Goal: Navigation & Orientation: Find specific page/section

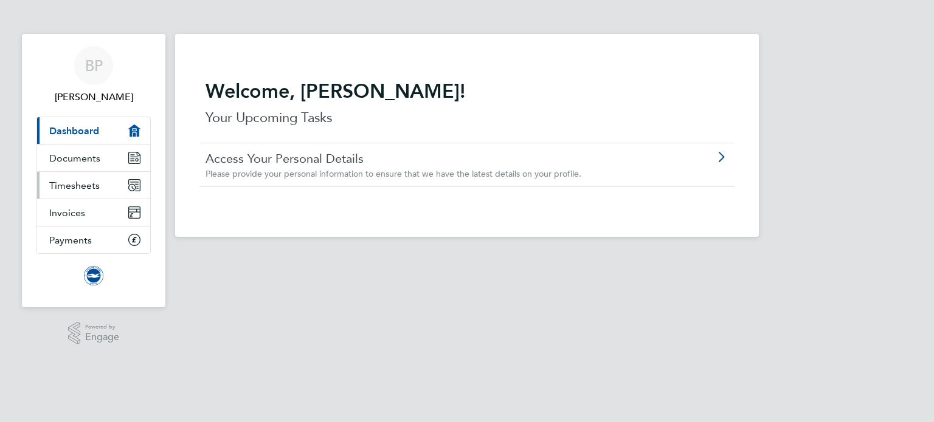
click at [69, 174] on link "Timesheets" at bounding box center [93, 185] width 113 height 27
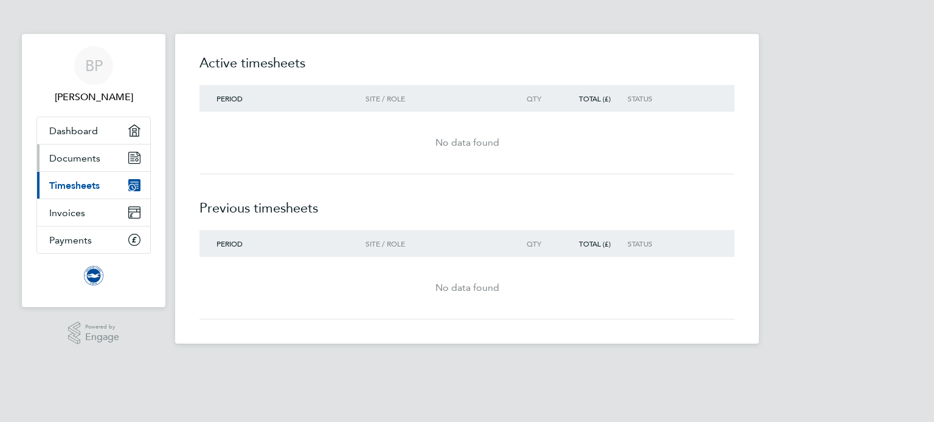
click at [55, 157] on span "Documents" at bounding box center [74, 159] width 51 height 12
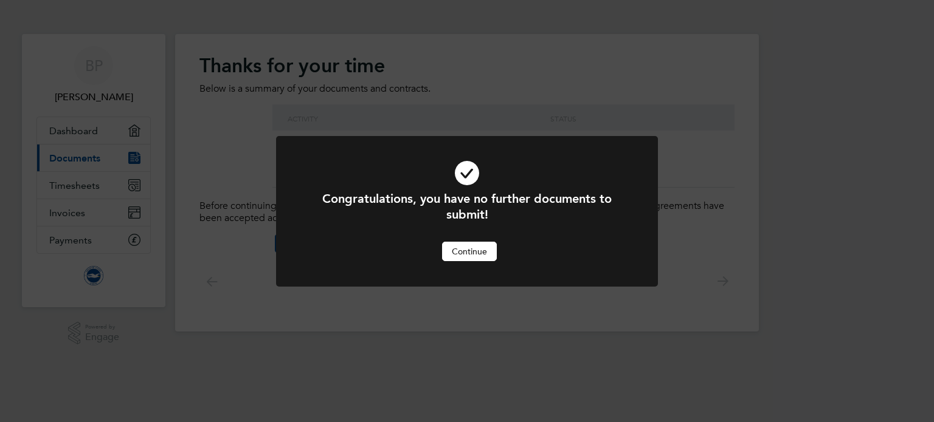
click at [484, 253] on button "Continue" at bounding box center [469, 251] width 55 height 19
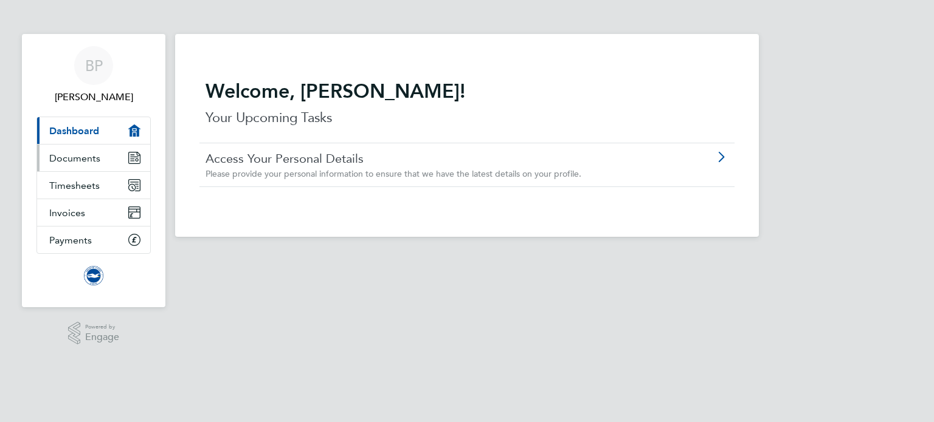
click at [77, 151] on link "Documents" at bounding box center [93, 158] width 113 height 27
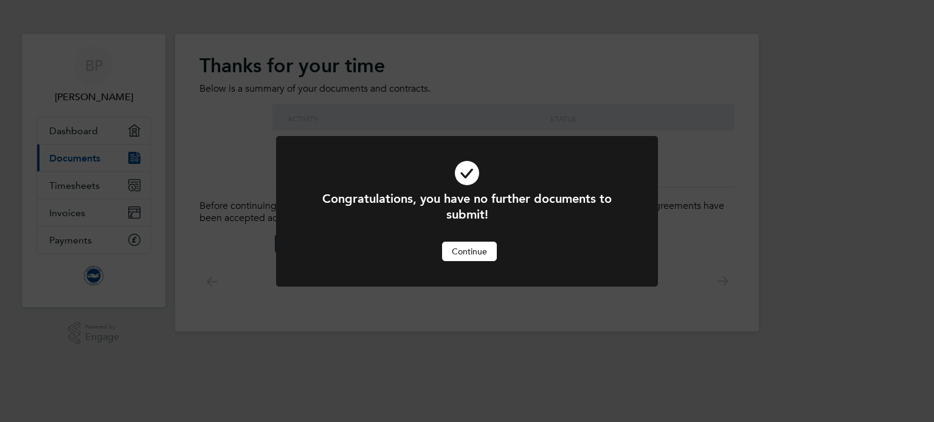
click at [460, 252] on button "Continue" at bounding box center [469, 251] width 55 height 19
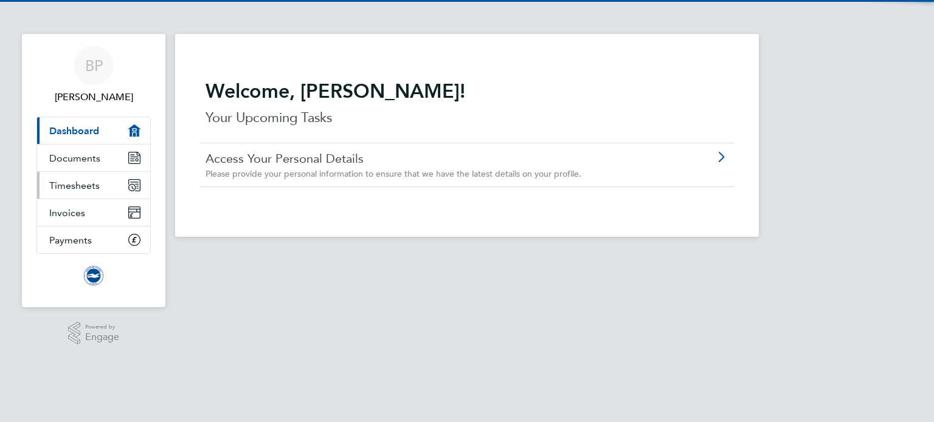
click at [80, 192] on link "Timesheets" at bounding box center [93, 185] width 113 height 27
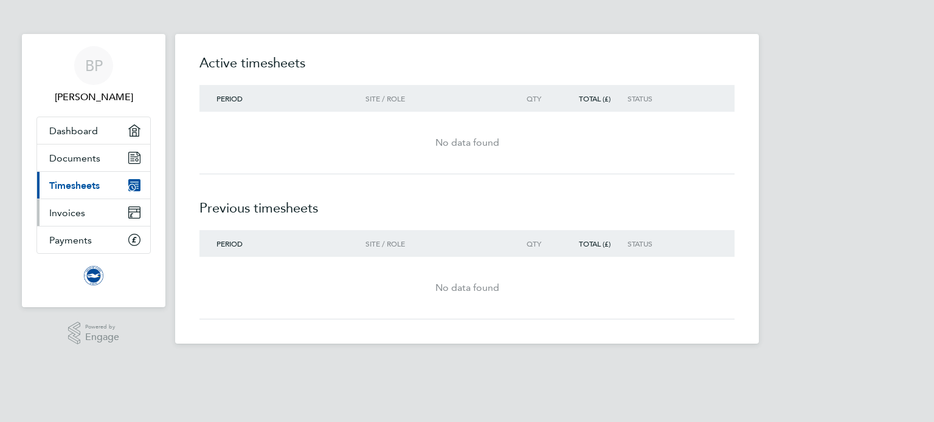
click at [86, 213] on link "Invoices" at bounding box center [93, 212] width 113 height 27
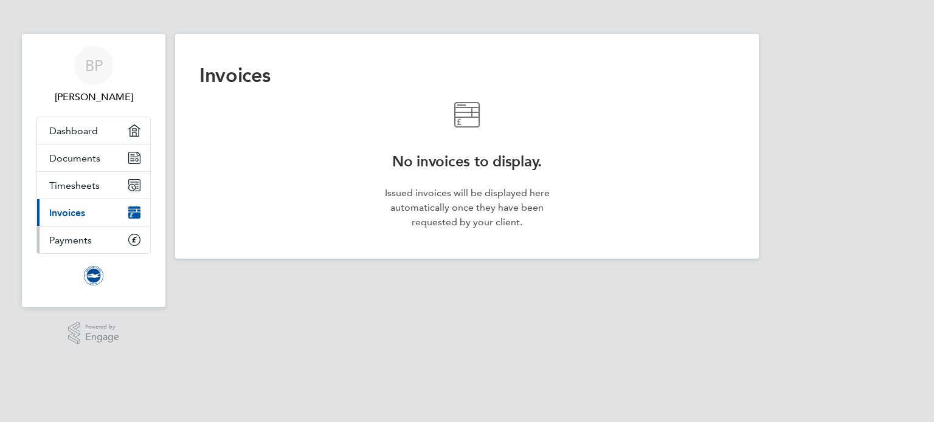
click at [110, 242] on link "Payments" at bounding box center [93, 240] width 113 height 27
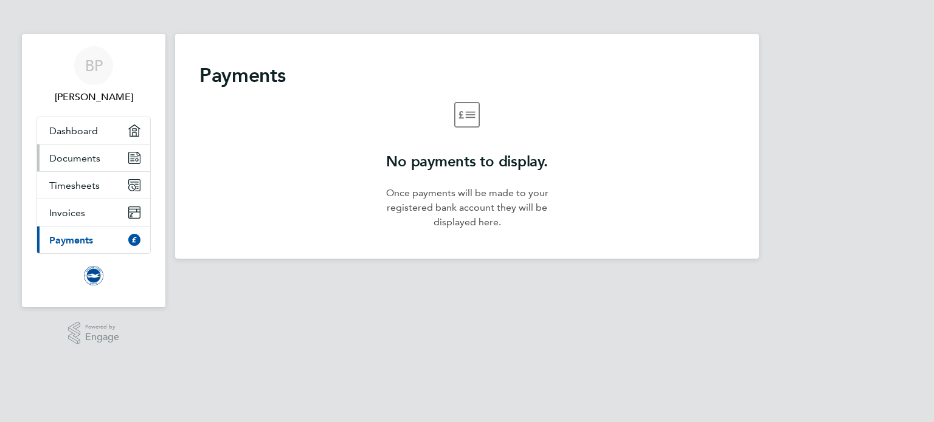
click at [90, 160] on span "Documents" at bounding box center [74, 159] width 51 height 12
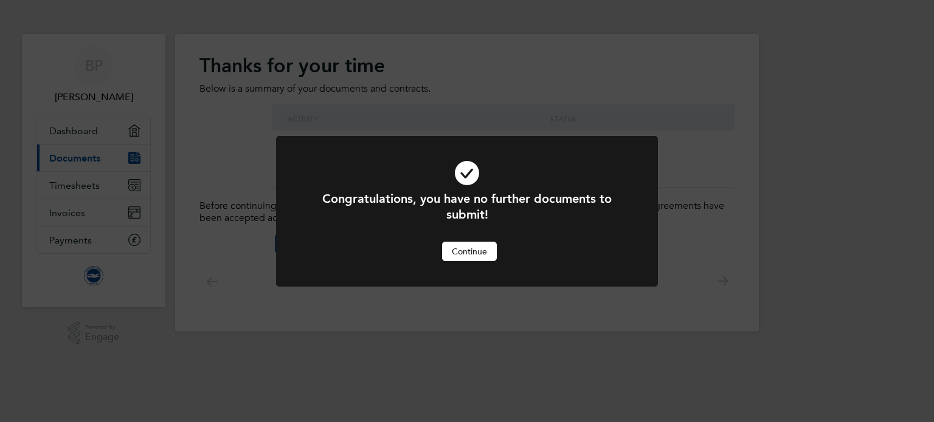
click at [449, 247] on button "Continue" at bounding box center [469, 251] width 55 height 19
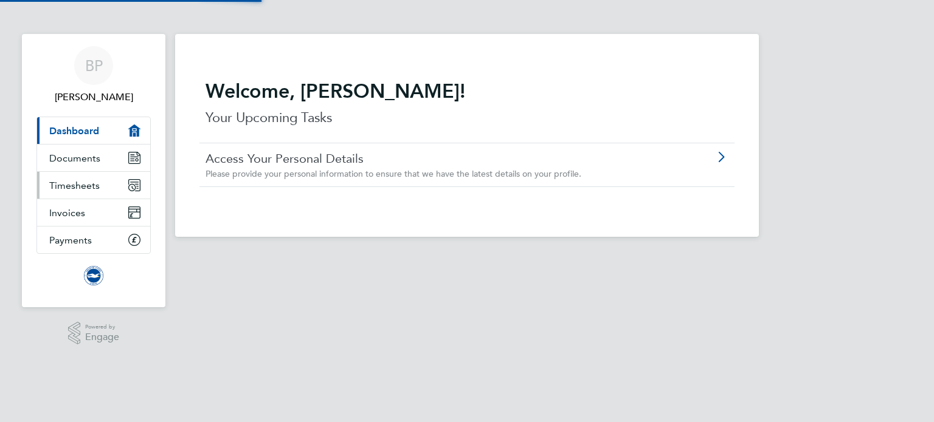
click at [103, 182] on link "Timesheets" at bounding box center [93, 185] width 113 height 27
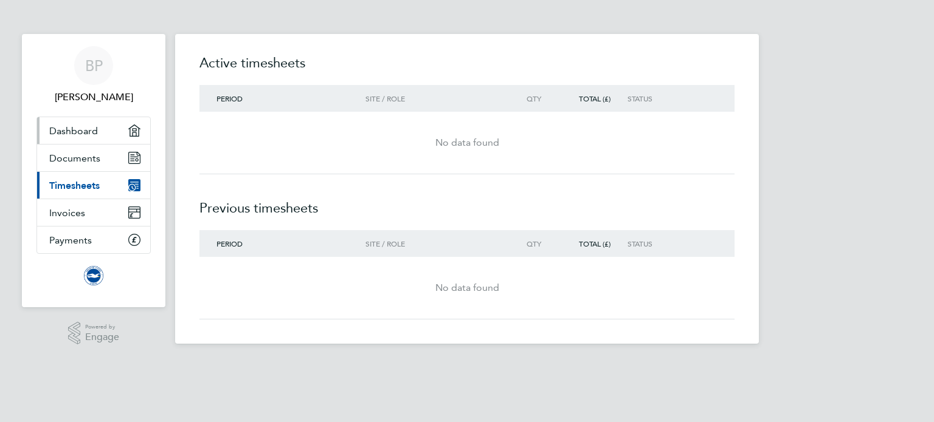
click at [98, 129] on link "Dashboard" at bounding box center [93, 130] width 113 height 27
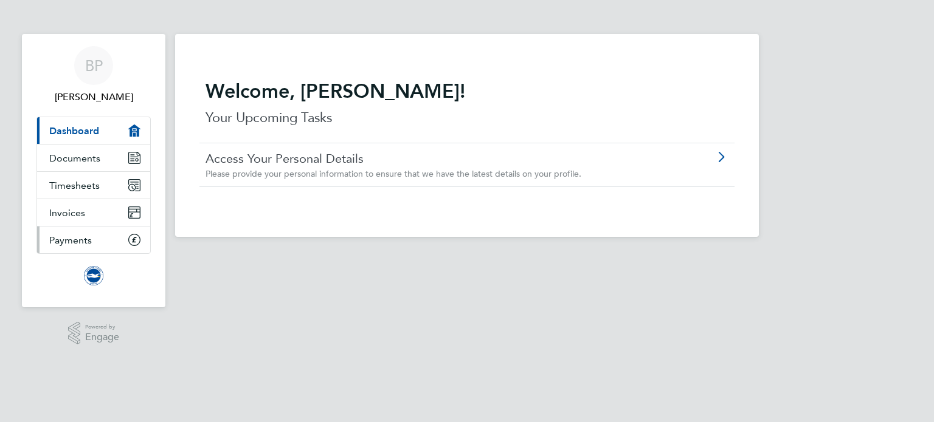
click at [58, 245] on link "Payments" at bounding box center [93, 240] width 113 height 27
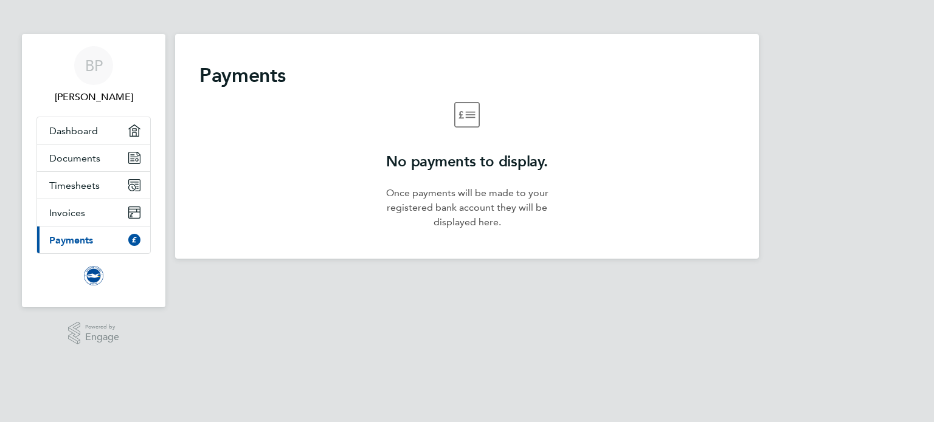
click at [99, 276] on img "Main navigation" at bounding box center [93, 275] width 19 height 19
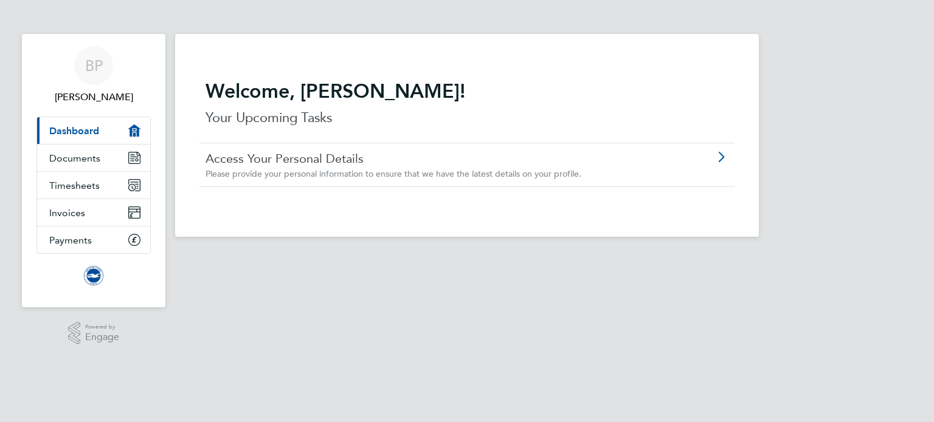
click at [433, 174] on span "Please provide your personal information to ensure that we have the latest deta…" at bounding box center [393, 173] width 376 height 11
click at [84, 155] on span "Documents" at bounding box center [74, 159] width 51 height 12
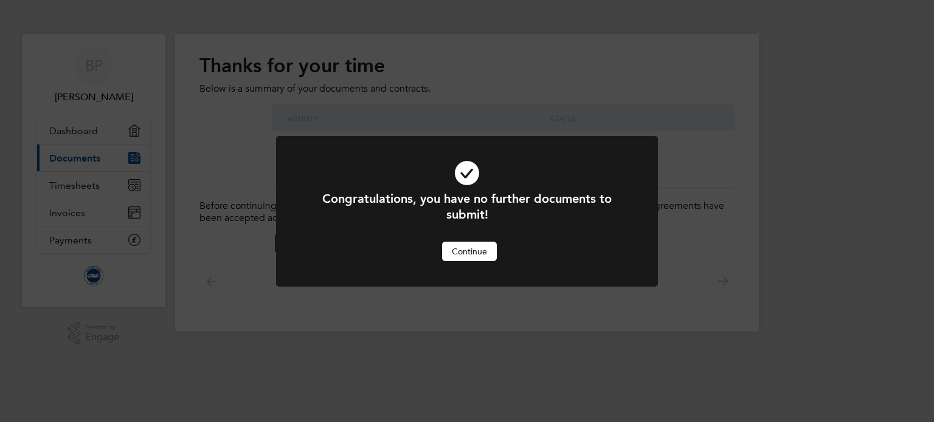
click at [455, 247] on button "Continue" at bounding box center [469, 251] width 55 height 19
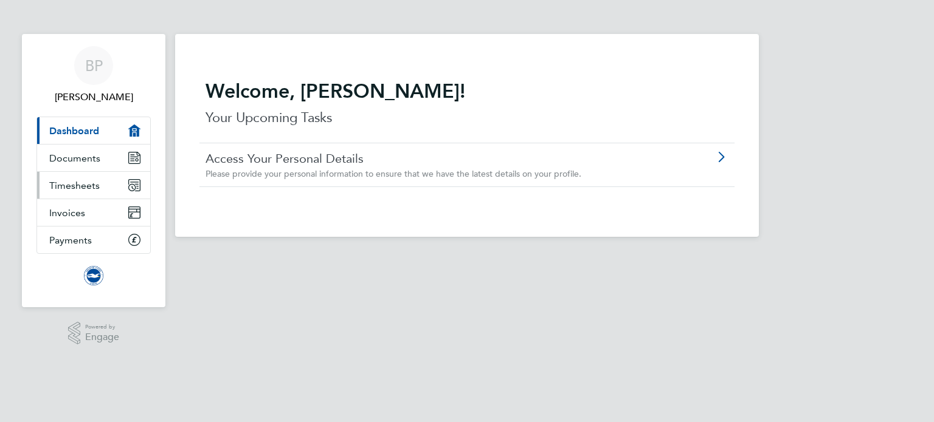
click at [58, 182] on span "Timesheets" at bounding box center [74, 186] width 50 height 12
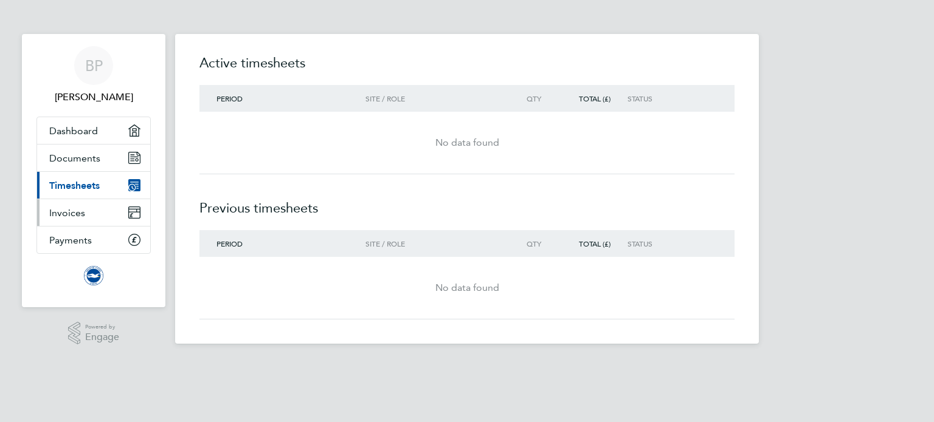
drag, startPoint x: 109, startPoint y: 209, endPoint x: 226, endPoint y: 269, distance: 131.8
click at [109, 209] on link "Invoices" at bounding box center [93, 212] width 113 height 27
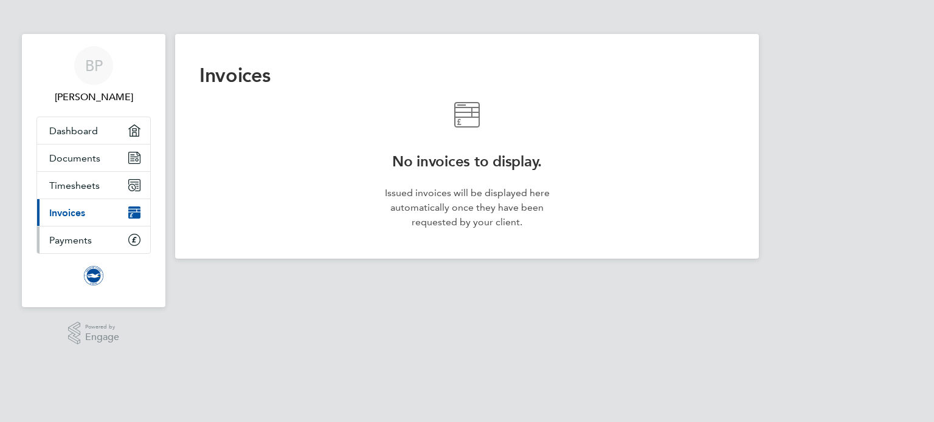
click at [122, 239] on link "Payments" at bounding box center [93, 240] width 113 height 27
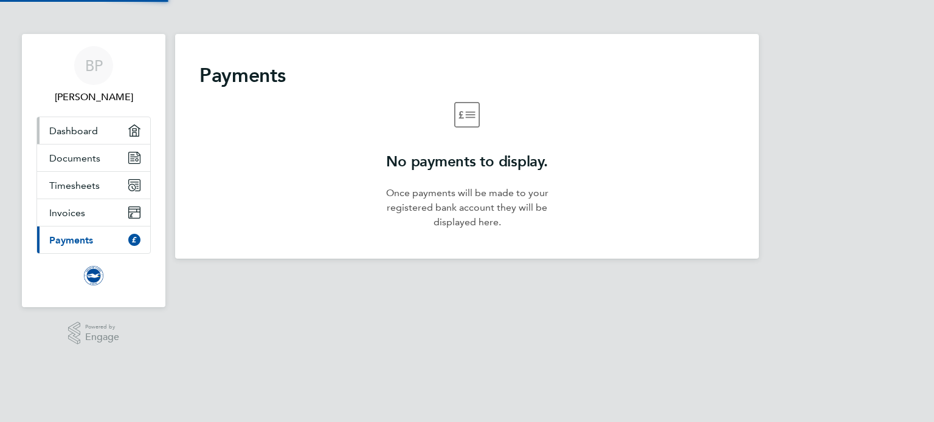
click at [107, 132] on link "Dashboard" at bounding box center [93, 130] width 113 height 27
